Goal: Use online tool/utility: Utilize a website feature to perform a specific function

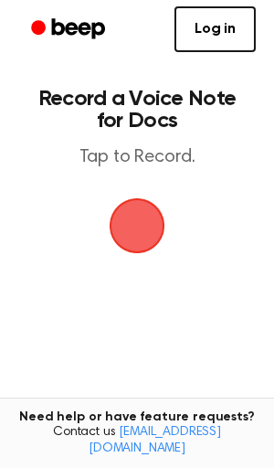
click at [122, 236] on span "button" at bounding box center [137, 225] width 75 height 75
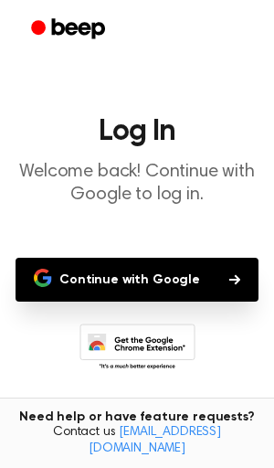
click at [125, 284] on button "Continue with Google" at bounding box center [137, 279] width 243 height 44
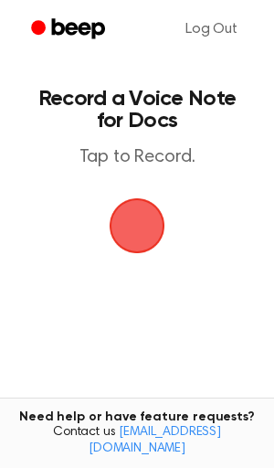
click at [141, 228] on span "button" at bounding box center [137, 226] width 68 height 68
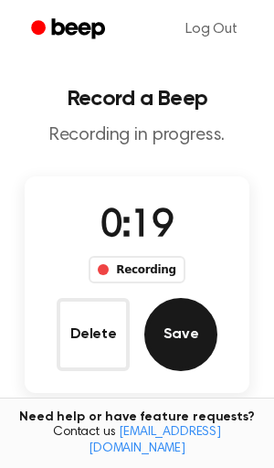
click at [200, 333] on button "Save" at bounding box center [180, 334] width 73 height 73
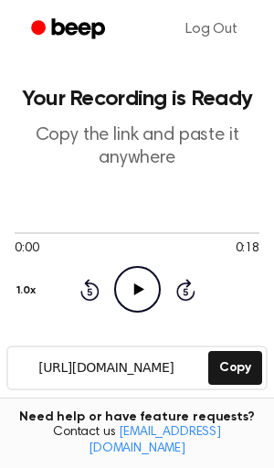
click at [139, 287] on icon at bounding box center [138, 289] width 10 height 12
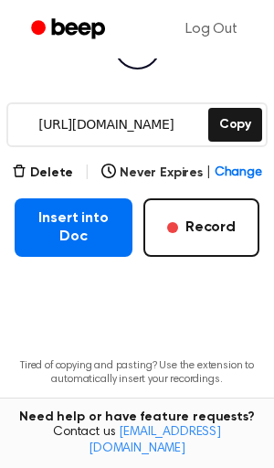
scroll to position [255, 0]
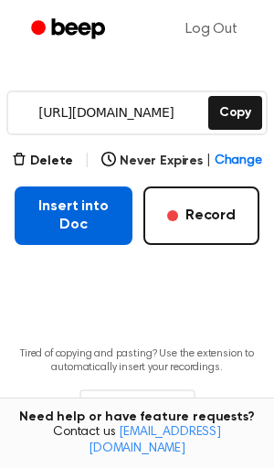
click at [77, 241] on button "Insert into Doc" at bounding box center [74, 215] width 118 height 58
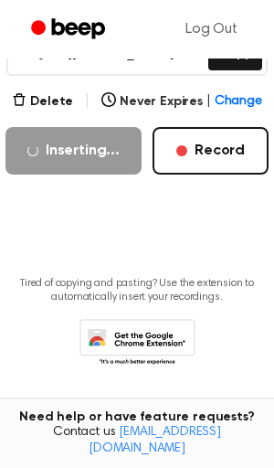
scroll to position [314, 0]
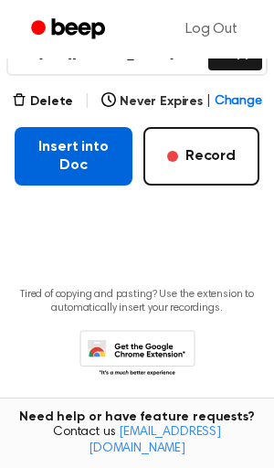
click at [69, 156] on button "Insert into Doc" at bounding box center [74, 156] width 118 height 58
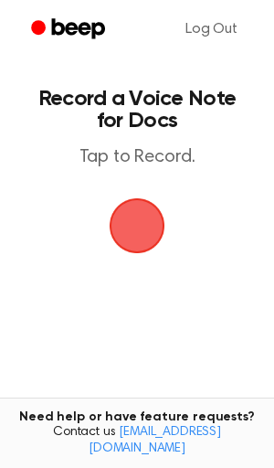
click at [157, 222] on span "button" at bounding box center [138, 226] width 56 height 56
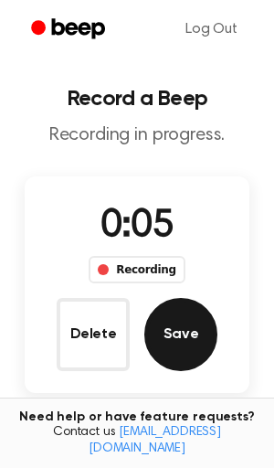
click at [194, 329] on button "Save" at bounding box center [180, 334] width 73 height 73
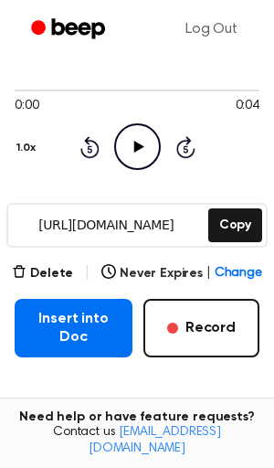
scroll to position [146, 0]
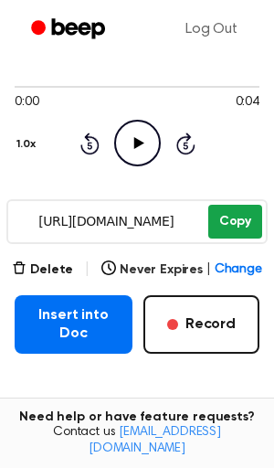
click at [228, 217] on button "Copy" at bounding box center [235, 222] width 54 height 34
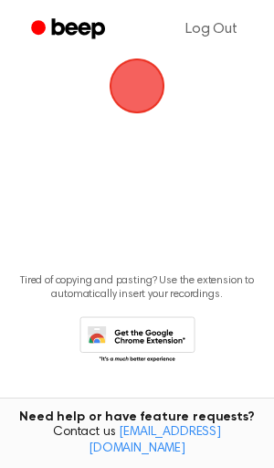
scroll to position [137, 0]
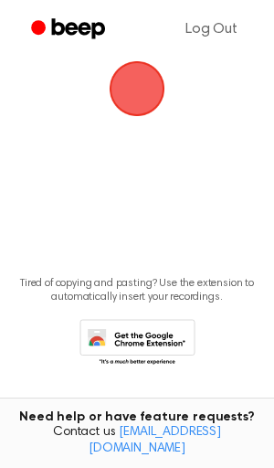
click at [134, 335] on icon at bounding box center [142, 347] width 86 height 32
